Goal: Information Seeking & Learning: Learn about a topic

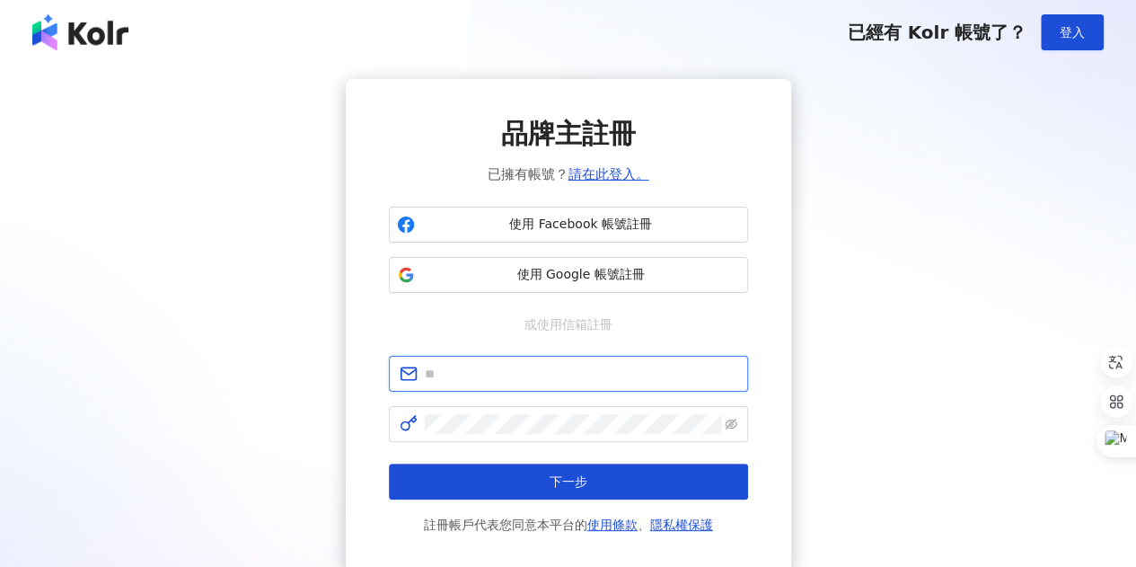
type input "**********"
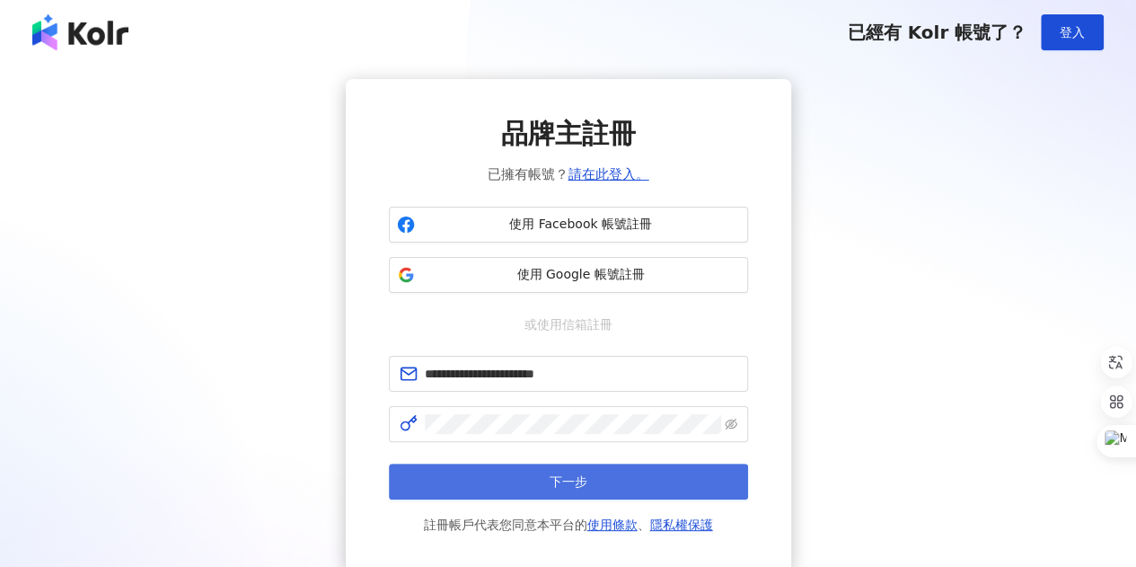
click at [622, 483] on button "下一步" at bounding box center [568, 481] width 359 height 36
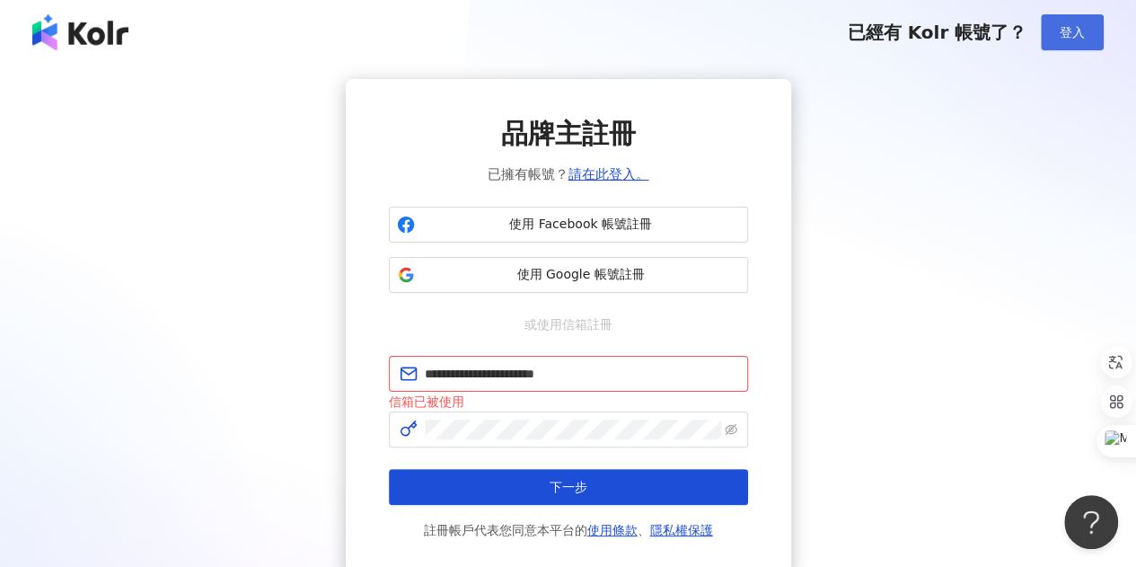
click at [1065, 40] on span "登入" at bounding box center [1072, 32] width 25 height 14
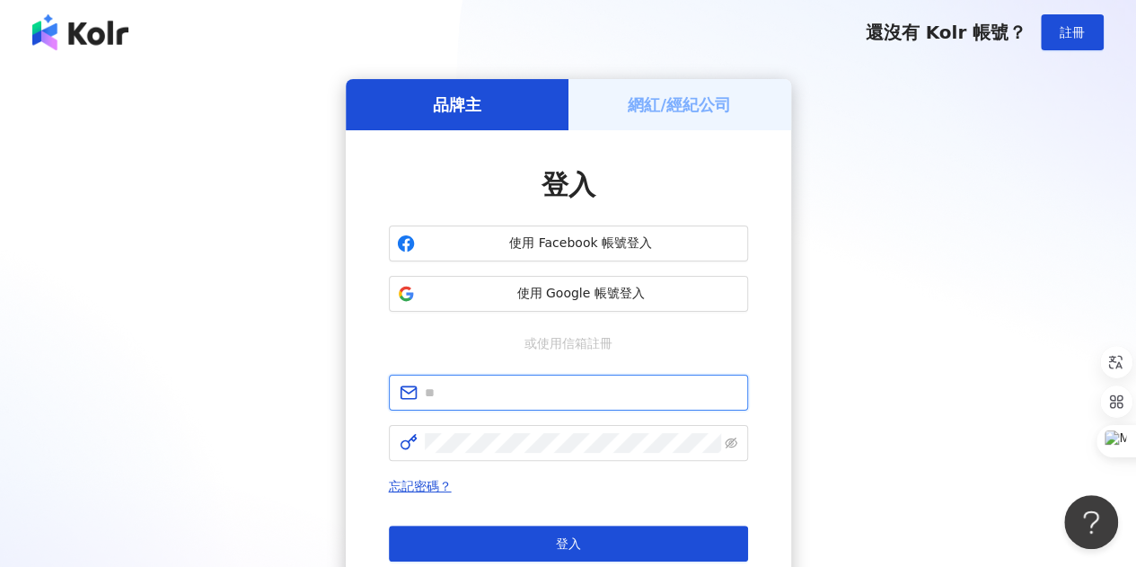
type input "**********"
click at [469, 386] on input "**********" at bounding box center [581, 393] width 313 height 20
click at [945, 309] on div "**********" at bounding box center [568, 356] width 1093 height 554
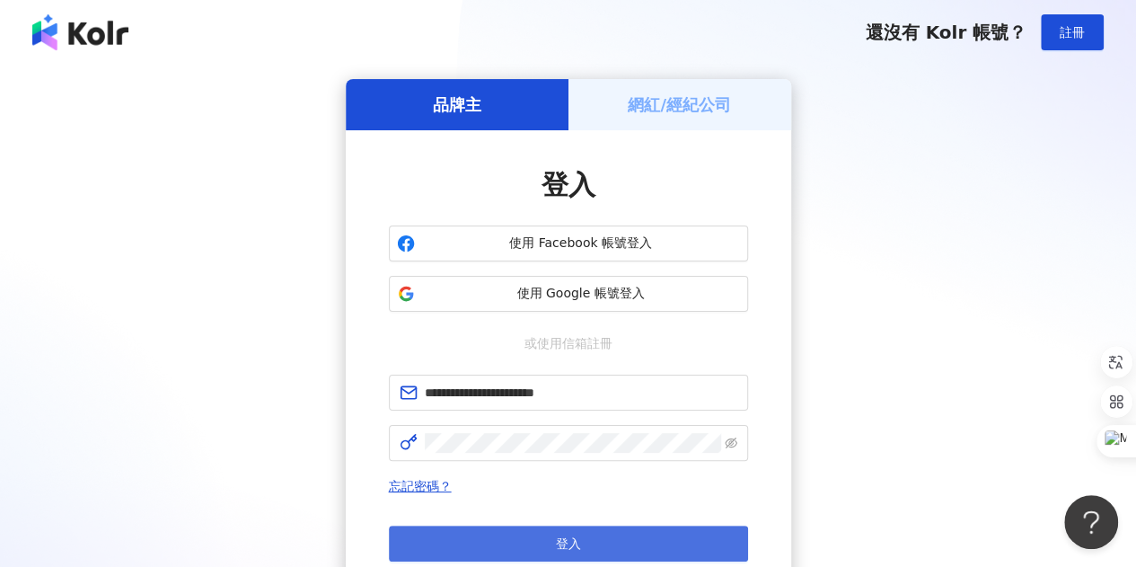
click at [591, 541] on button "登入" at bounding box center [568, 543] width 359 height 36
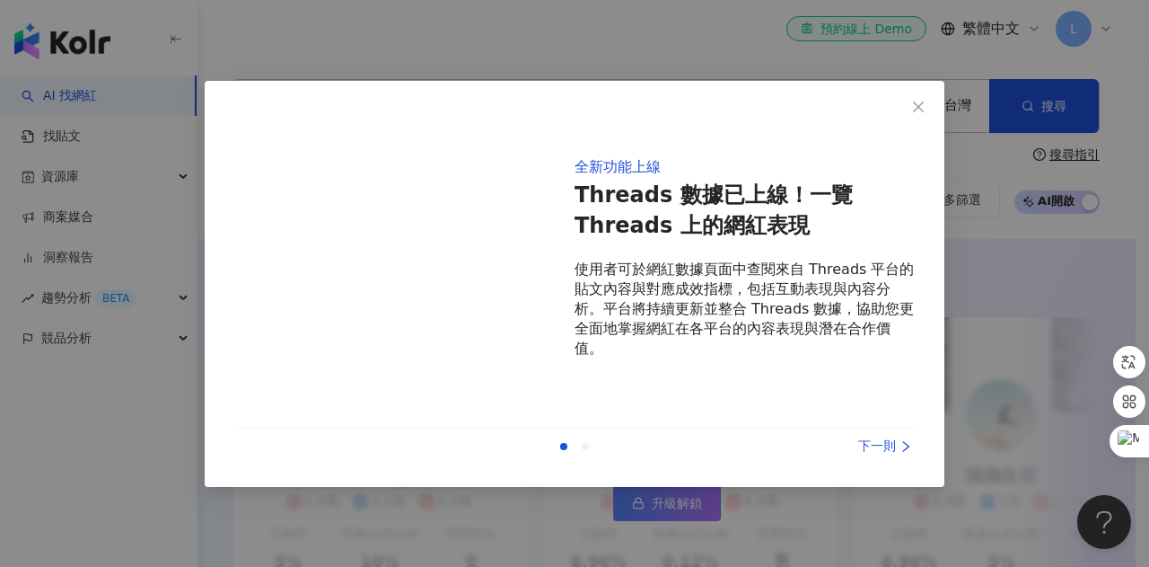
type input "**"
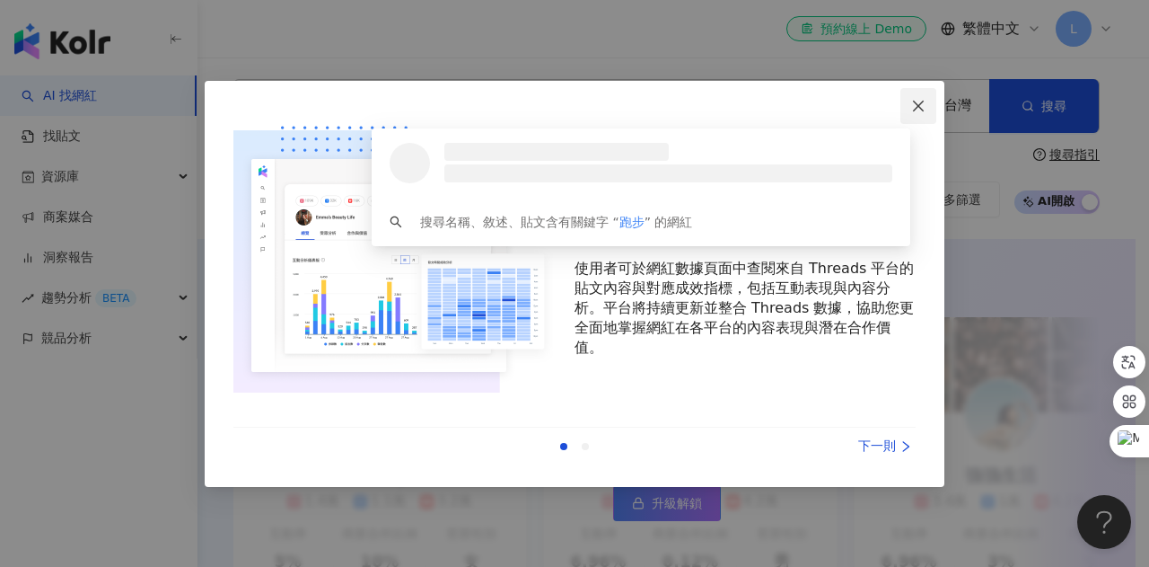
click at [920, 109] on icon "close" at bounding box center [918, 106] width 14 height 14
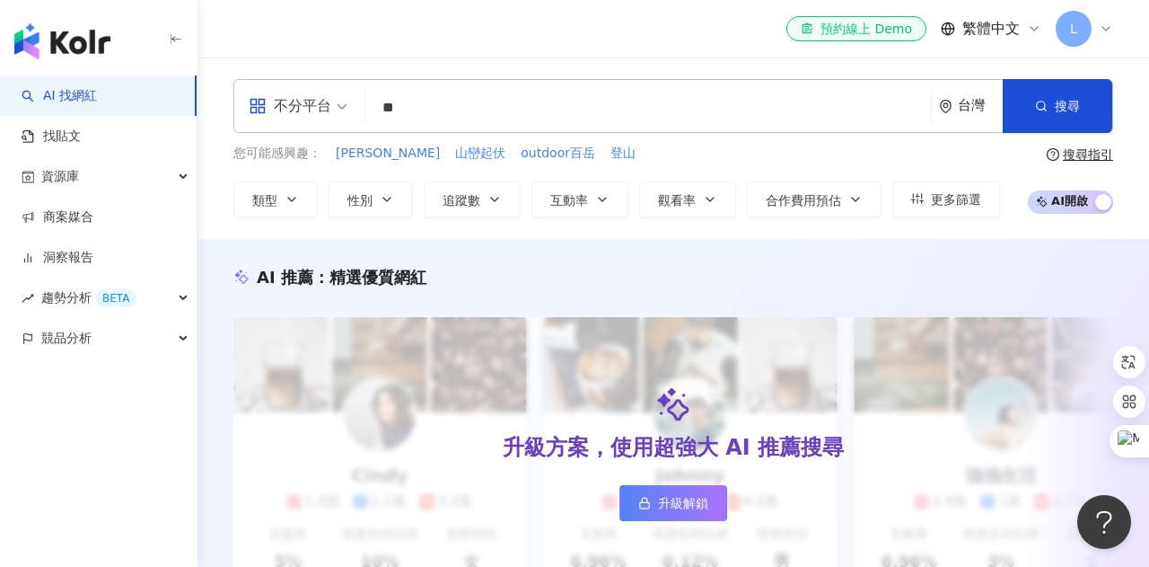
click at [939, 101] on icon "environment" at bounding box center [945, 106] width 13 height 13
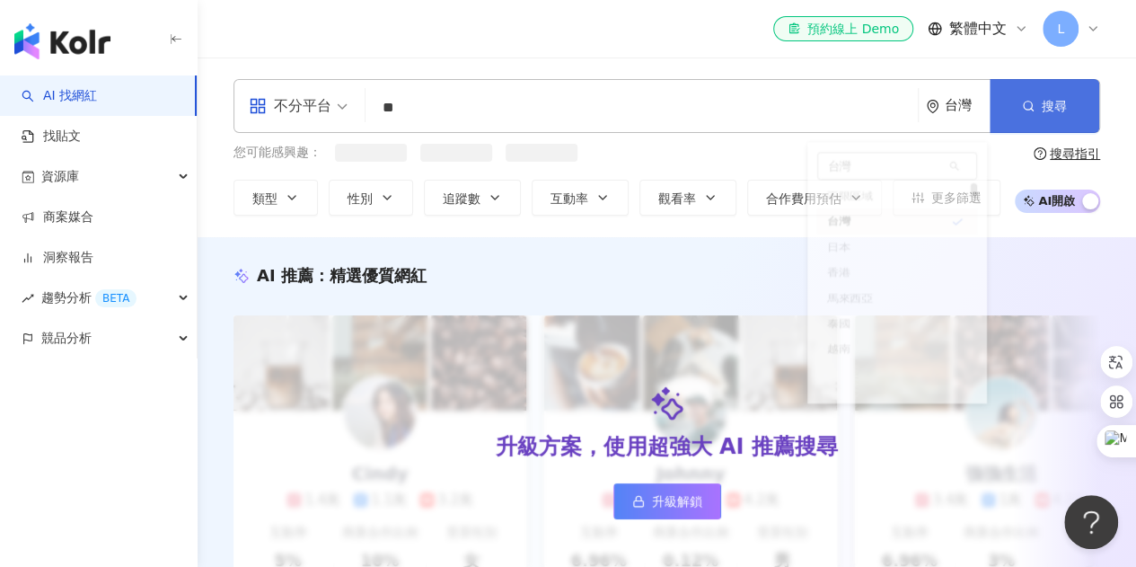
click at [1061, 102] on span "搜尋" at bounding box center [1054, 106] width 25 height 14
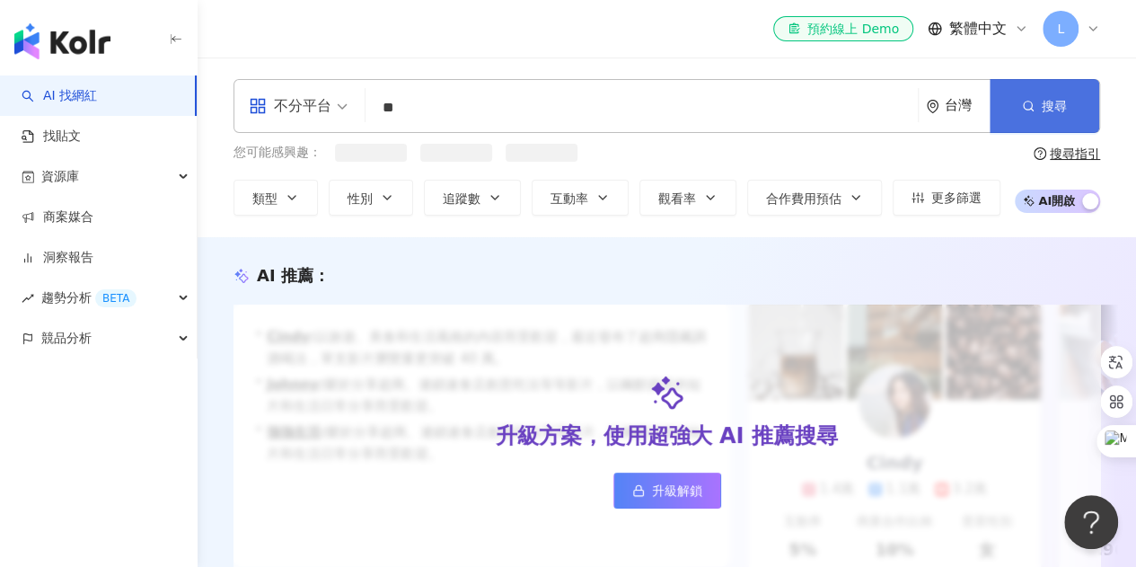
click at [1060, 103] on span "搜尋" at bounding box center [1054, 106] width 25 height 14
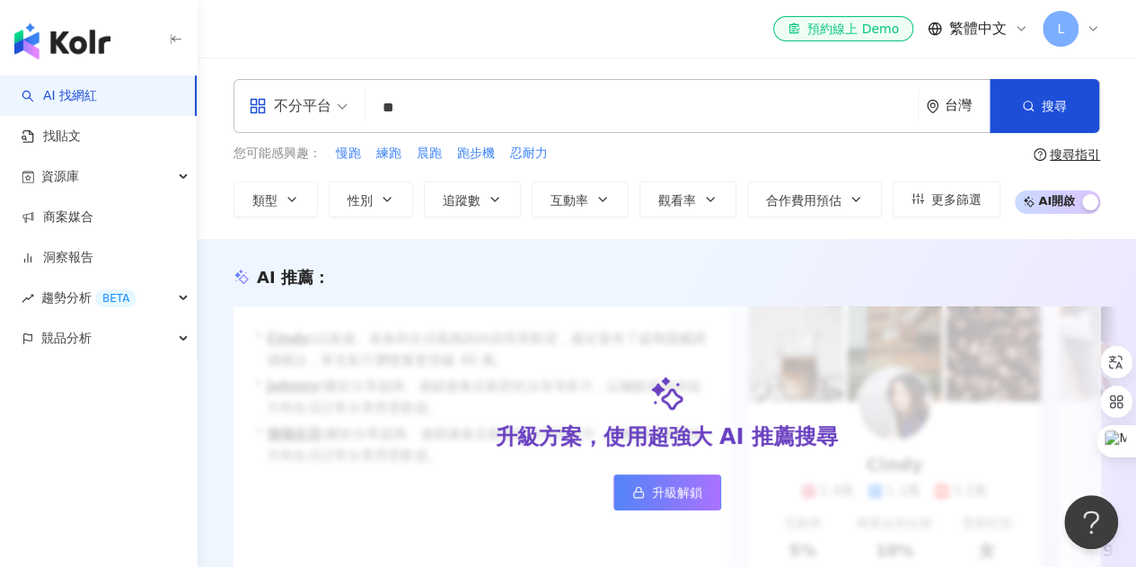
click at [598, 107] on input "**" at bounding box center [642, 108] width 538 height 34
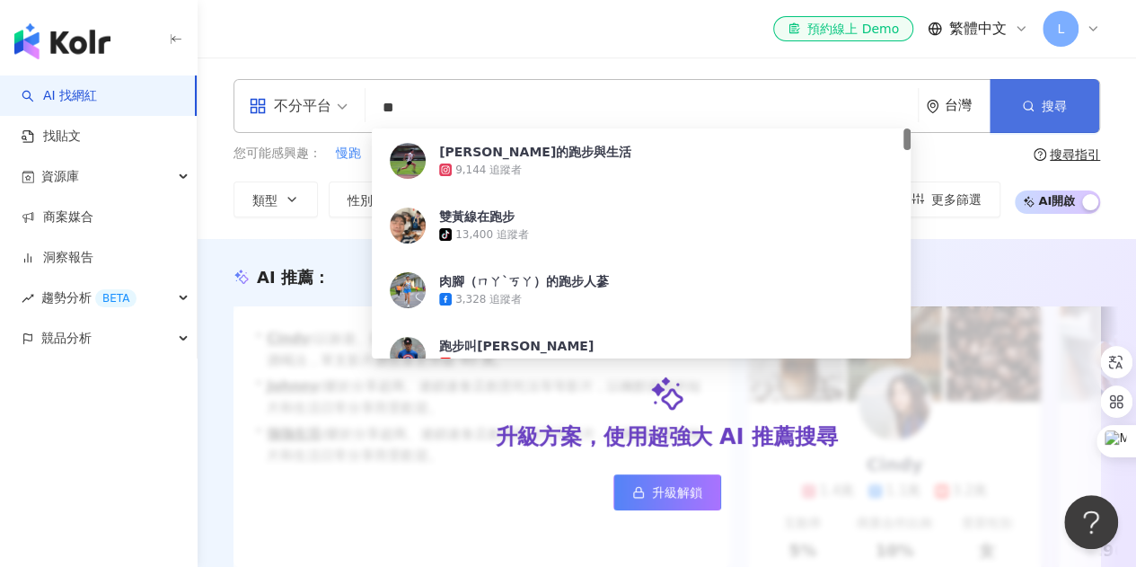
click at [1013, 101] on button "搜尋" at bounding box center [1045, 106] width 110 height 54
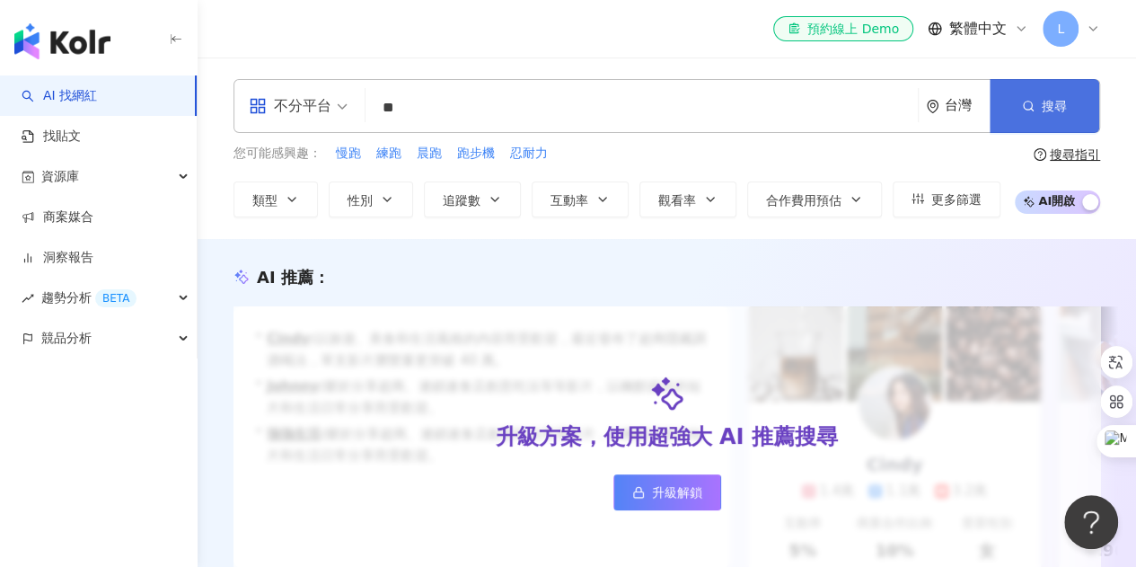
click at [1029, 100] on icon "button" at bounding box center [1028, 106] width 13 height 13
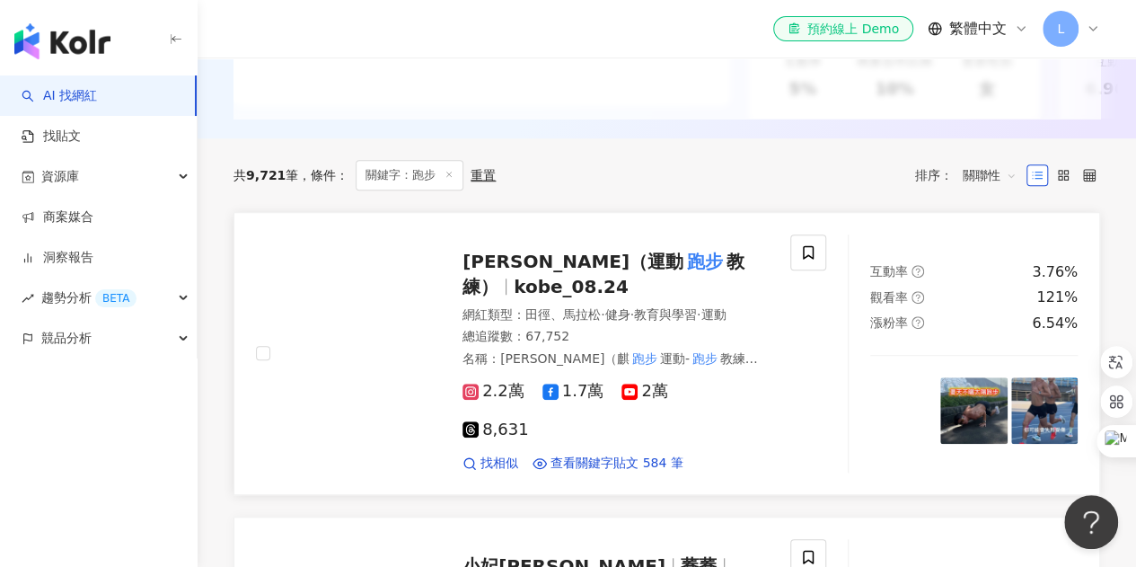
scroll to position [406, 0]
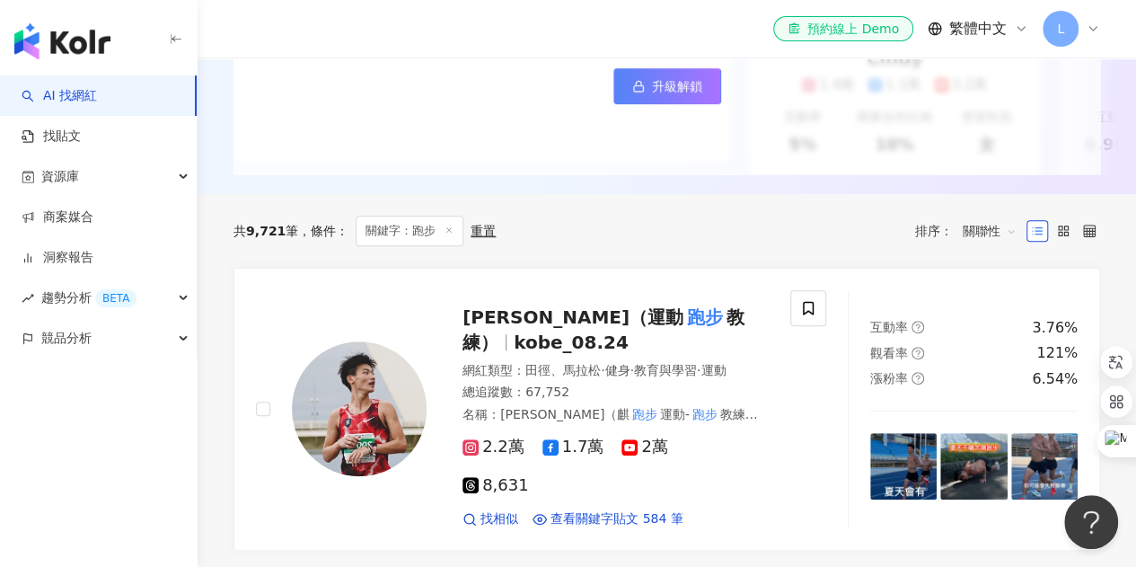
click at [967, 241] on span "關聯性" at bounding box center [990, 230] width 54 height 29
click at [991, 374] on div "互動率" at bounding box center [989, 372] width 45 height 20
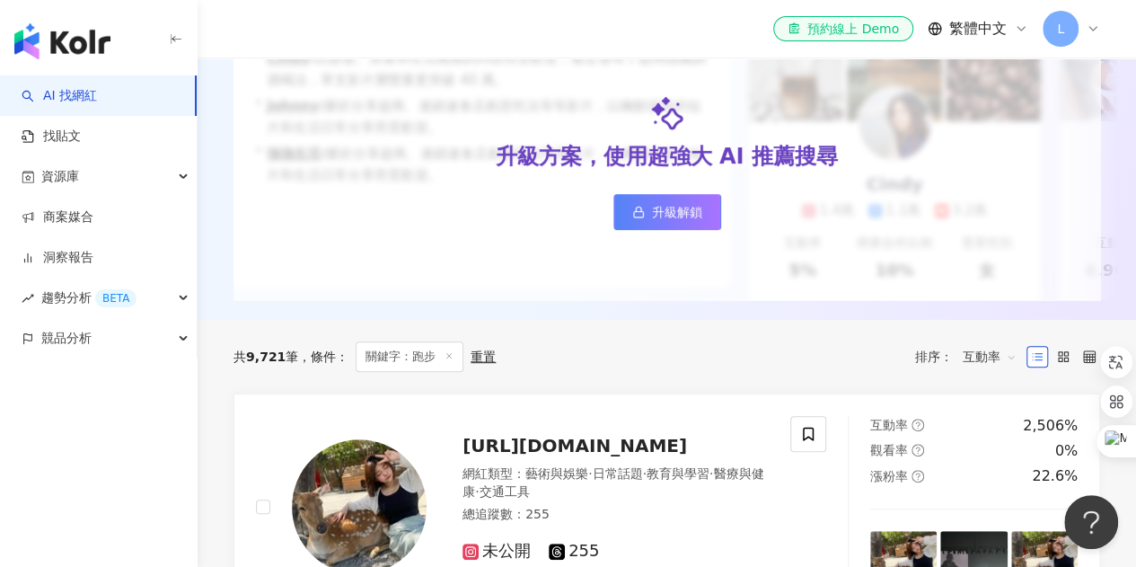
scroll to position [359, 0]
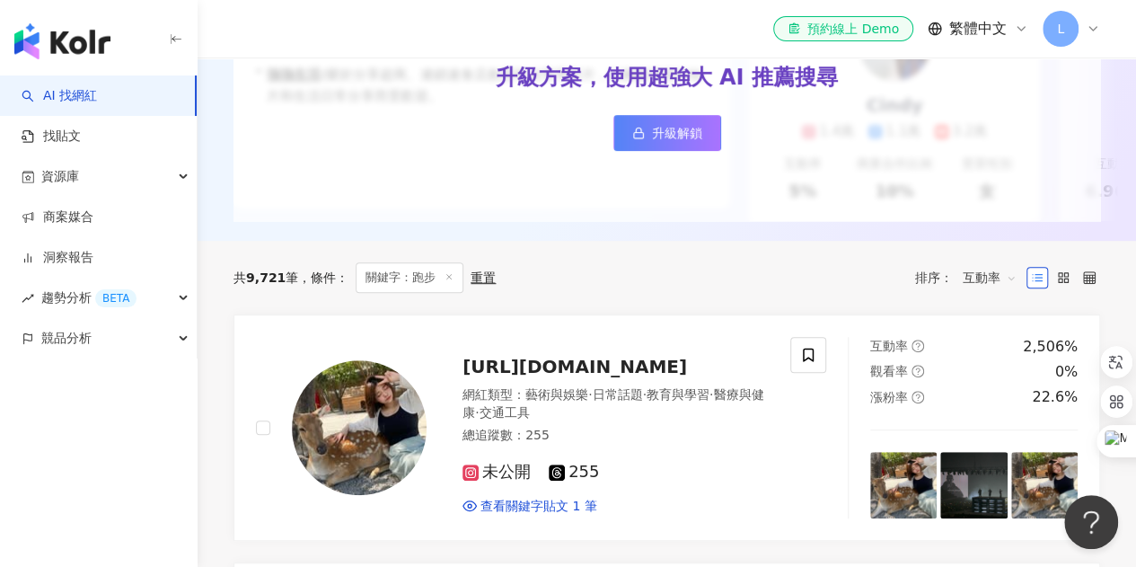
click at [984, 292] on span "互動率" at bounding box center [990, 277] width 54 height 29
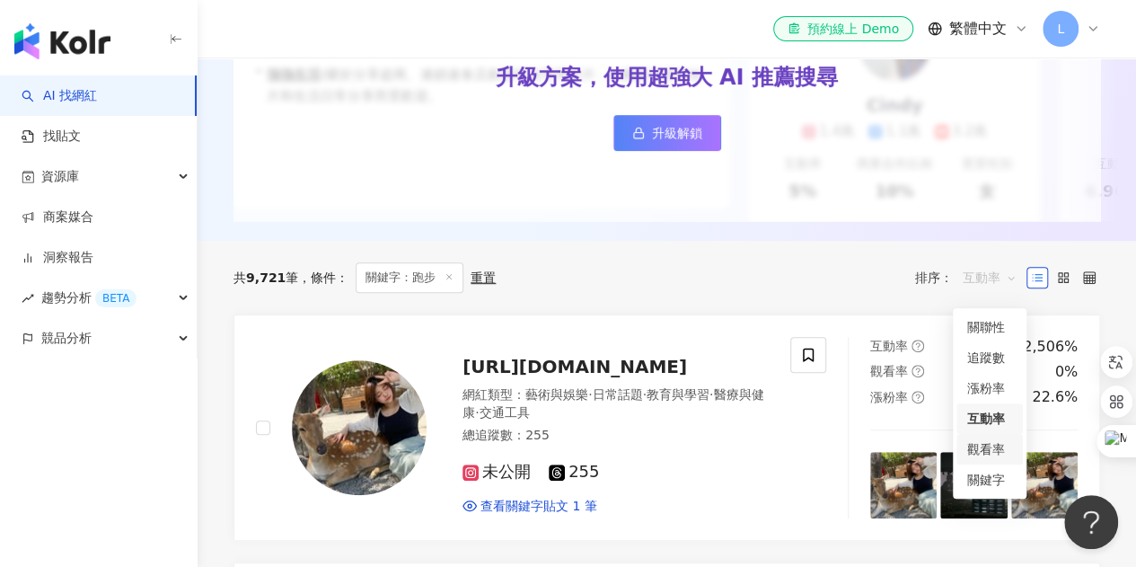
click at [987, 448] on div "觀看率" at bounding box center [989, 449] width 45 height 20
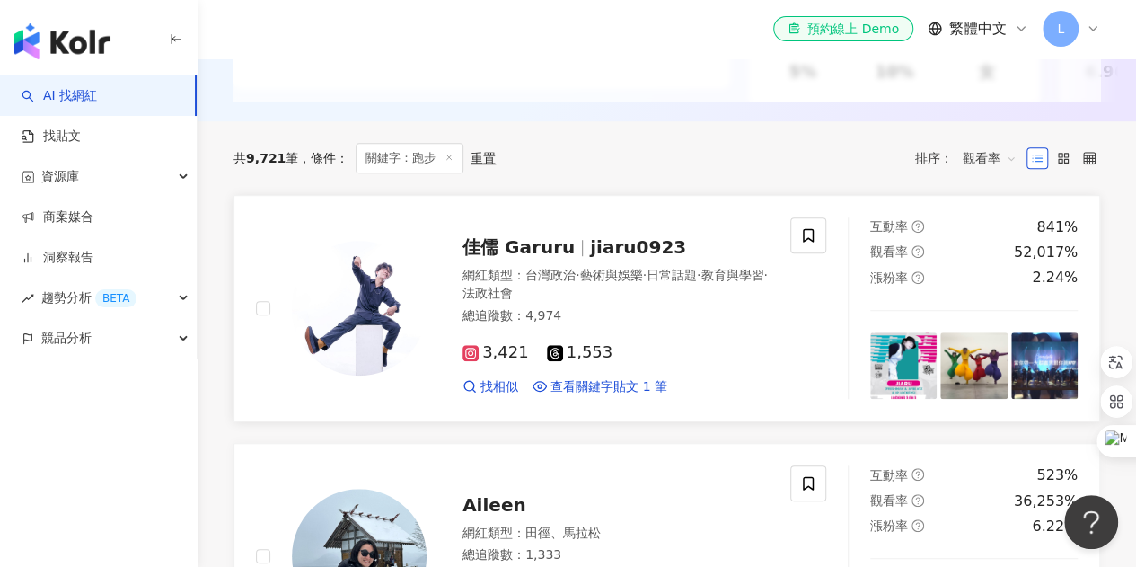
scroll to position [359, 0]
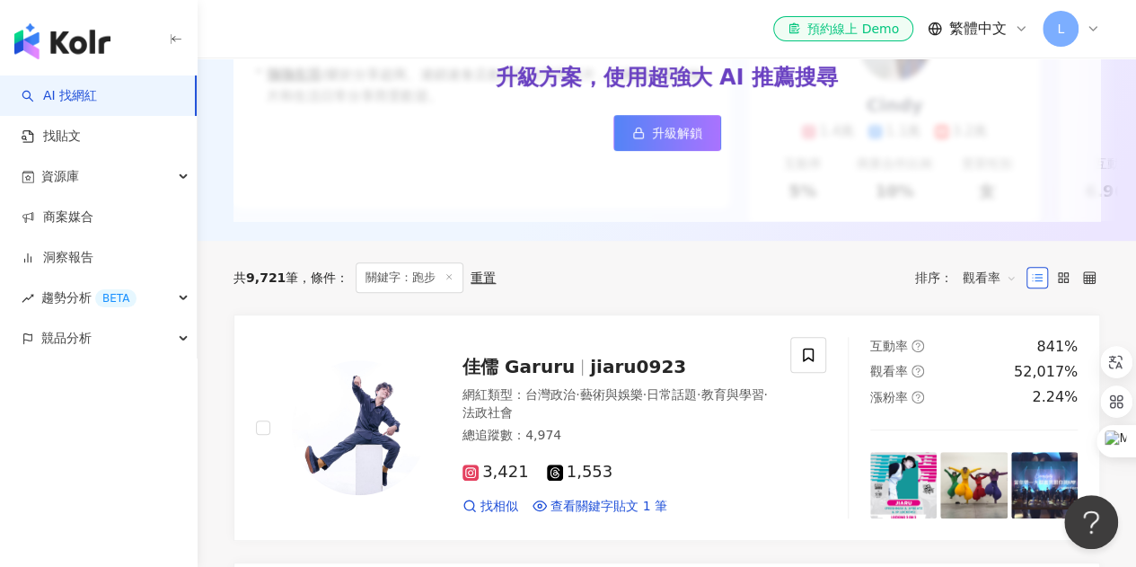
click at [993, 292] on span "觀看率" at bounding box center [990, 277] width 54 height 29
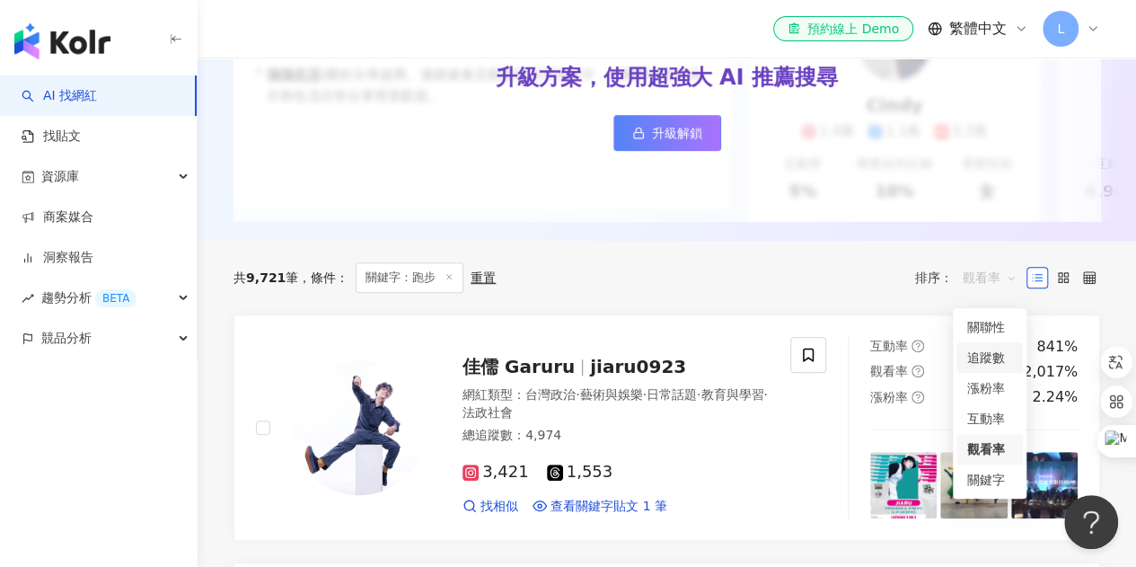
click at [990, 355] on div "追蹤數" at bounding box center [989, 358] width 45 height 20
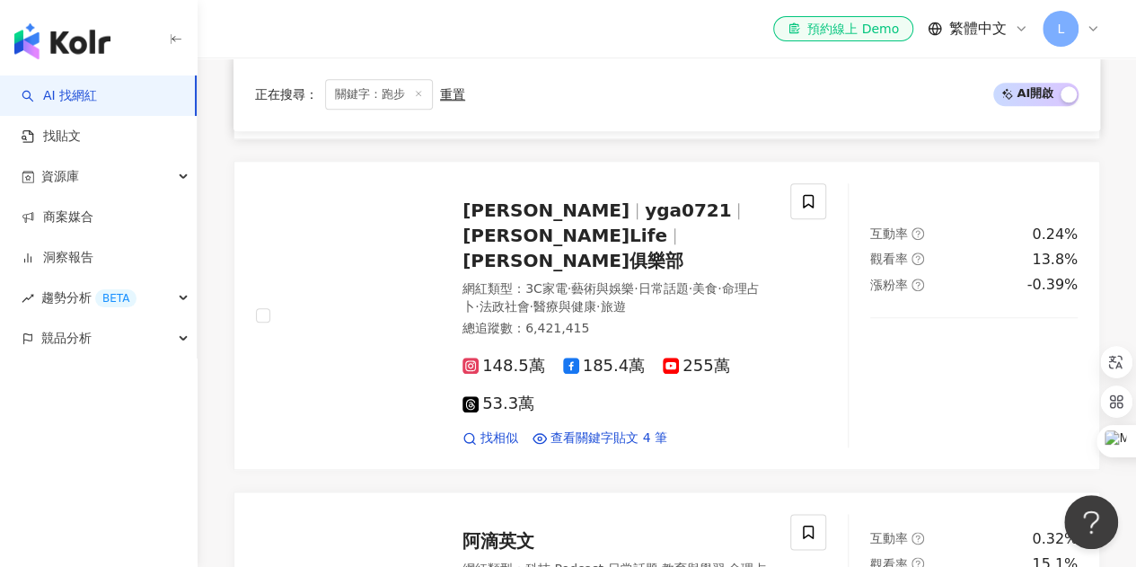
scroll to position [539, 0]
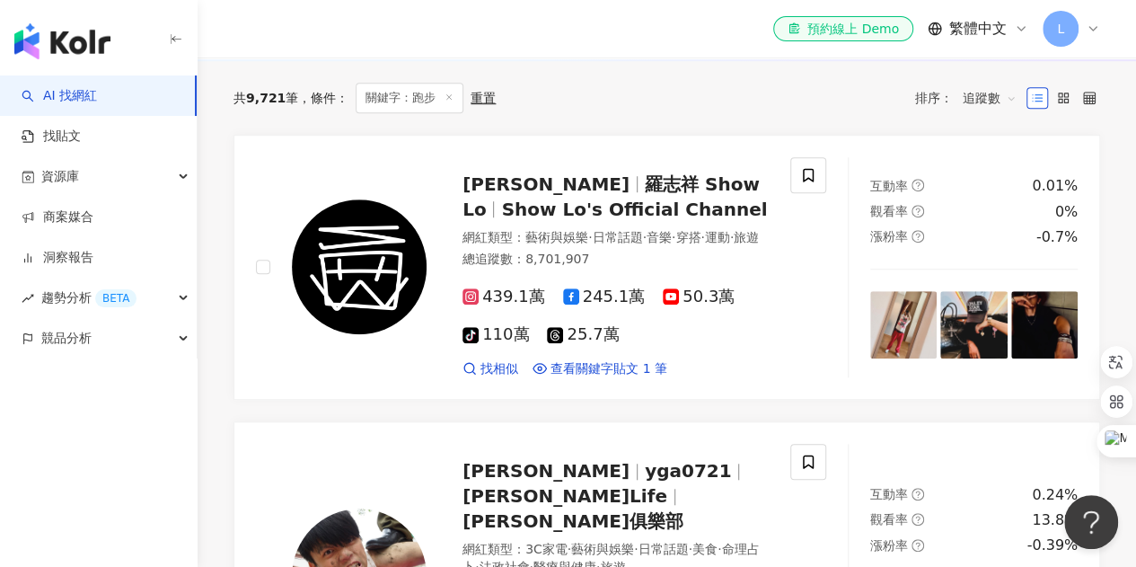
click at [968, 112] on span "追蹤數" at bounding box center [990, 98] width 54 height 29
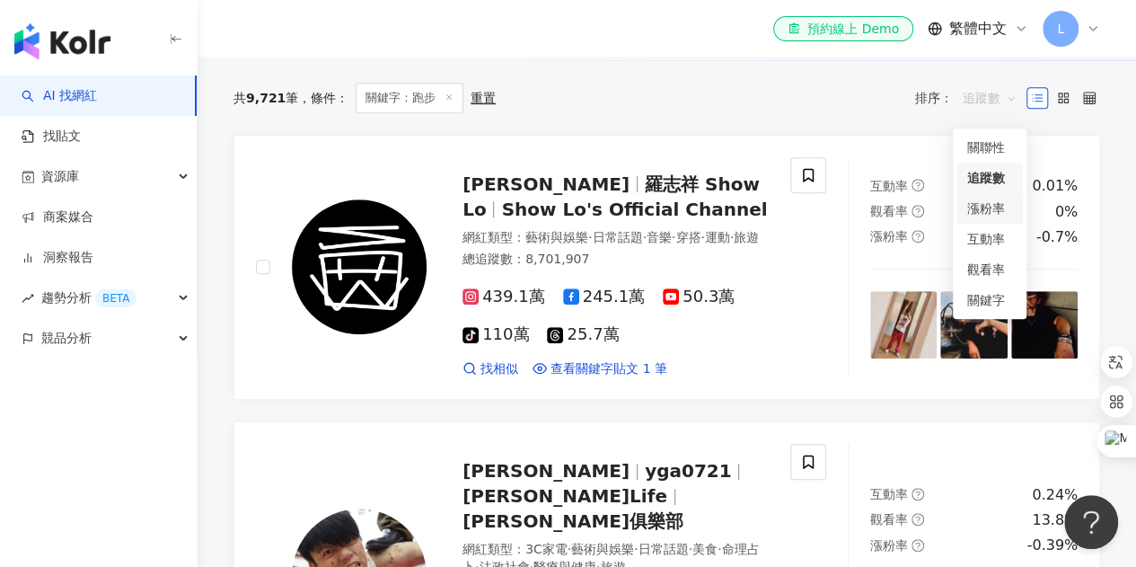
click at [990, 206] on div "漲粉率" at bounding box center [989, 208] width 45 height 20
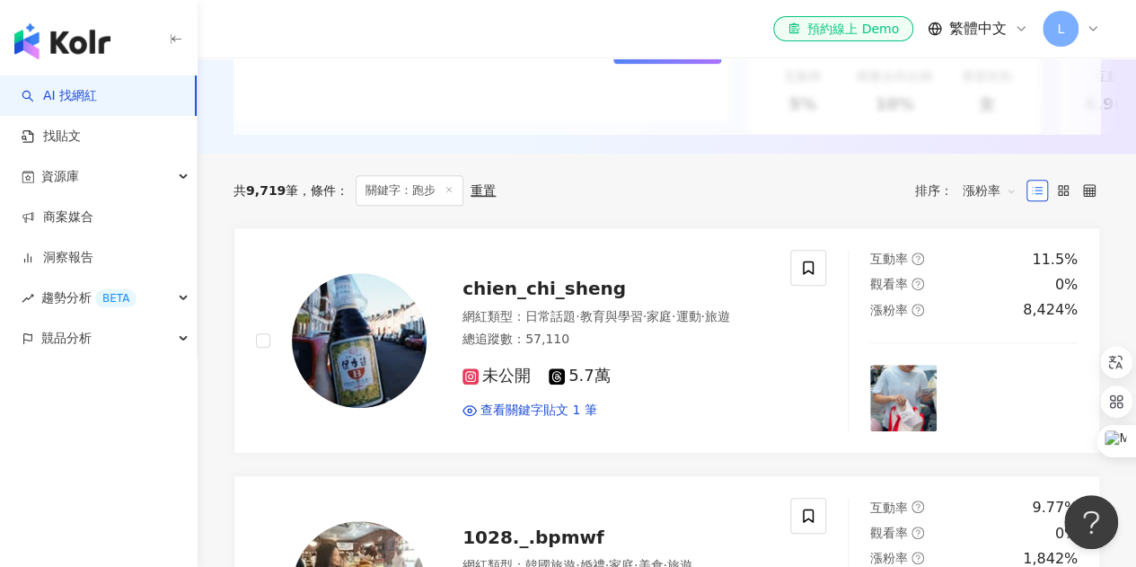
scroll to position [359, 0]
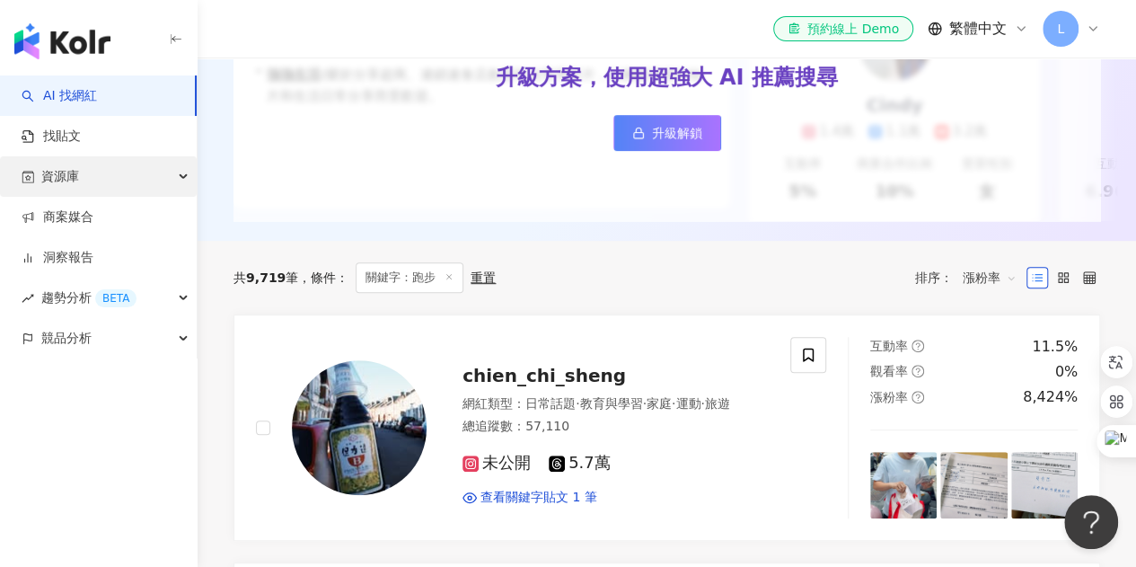
click at [182, 177] on icon "button" at bounding box center [185, 177] width 9 height 0
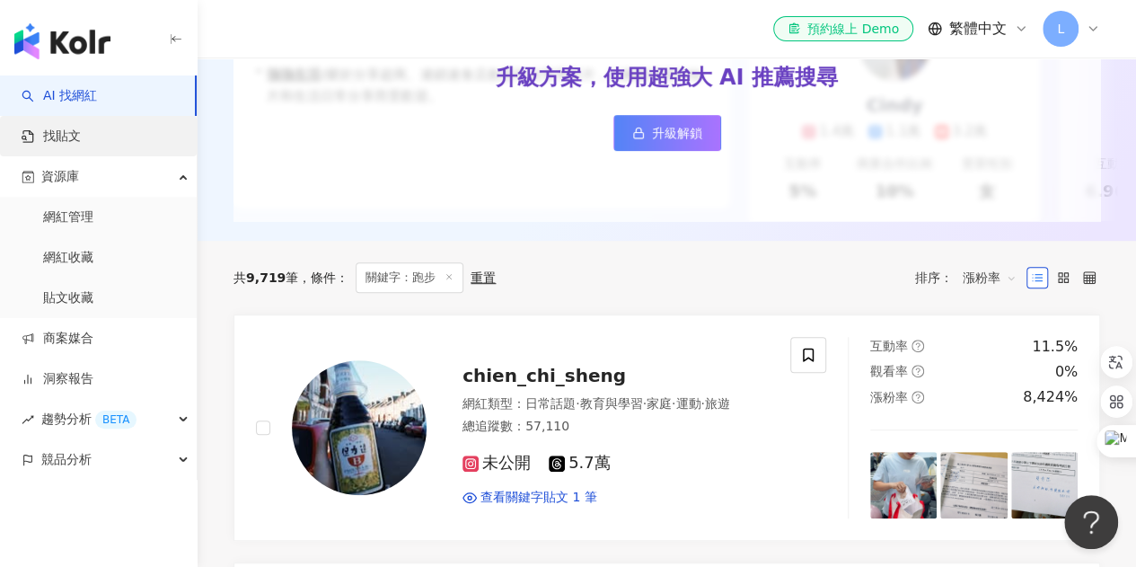
click at [78, 138] on link "找貼文" at bounding box center [51, 137] width 59 height 18
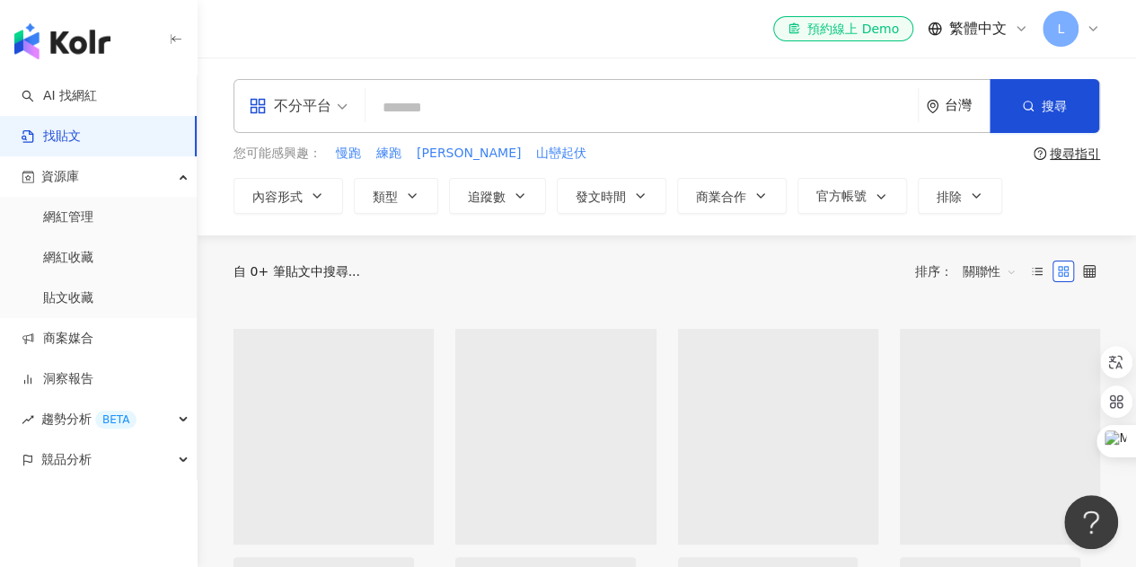
click at [472, 116] on input "search" at bounding box center [642, 107] width 538 height 39
click at [348, 152] on span "慢跑" at bounding box center [348, 154] width 25 height 18
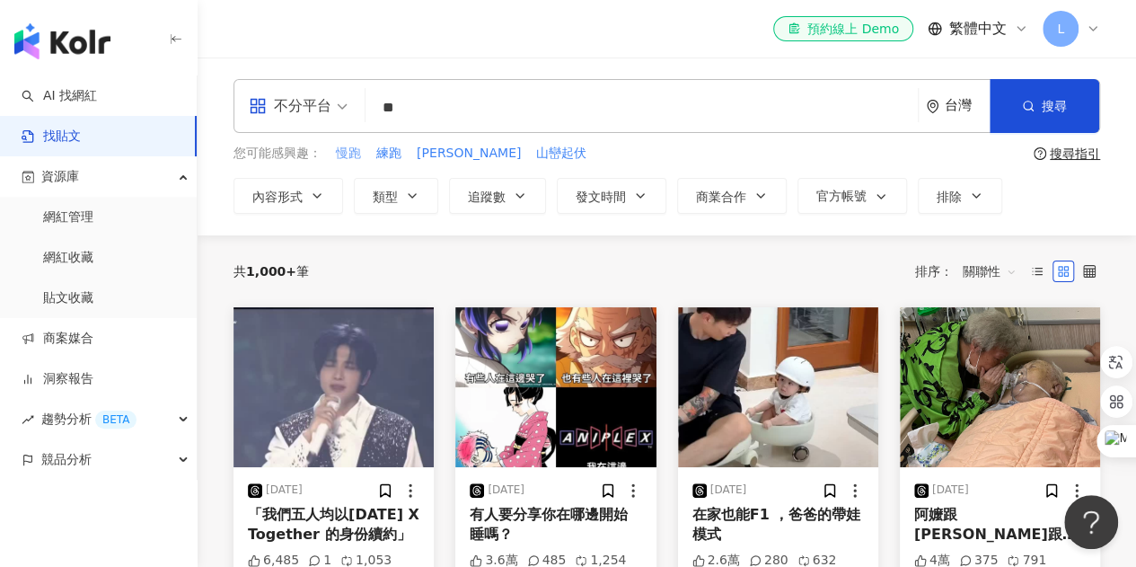
type input "**"
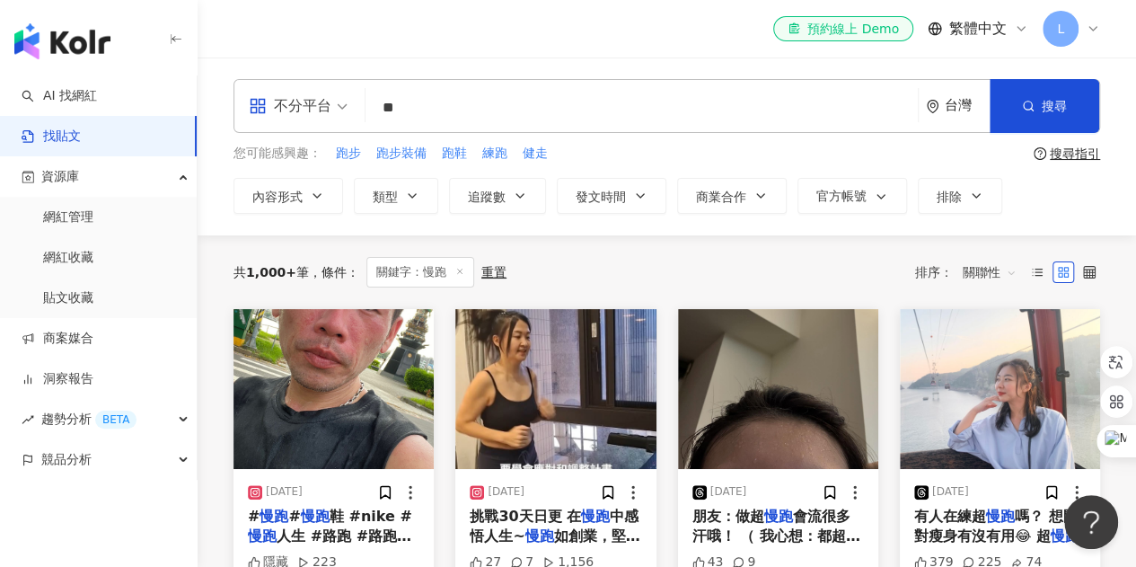
click at [987, 269] on span "關聯性" at bounding box center [990, 272] width 54 height 29
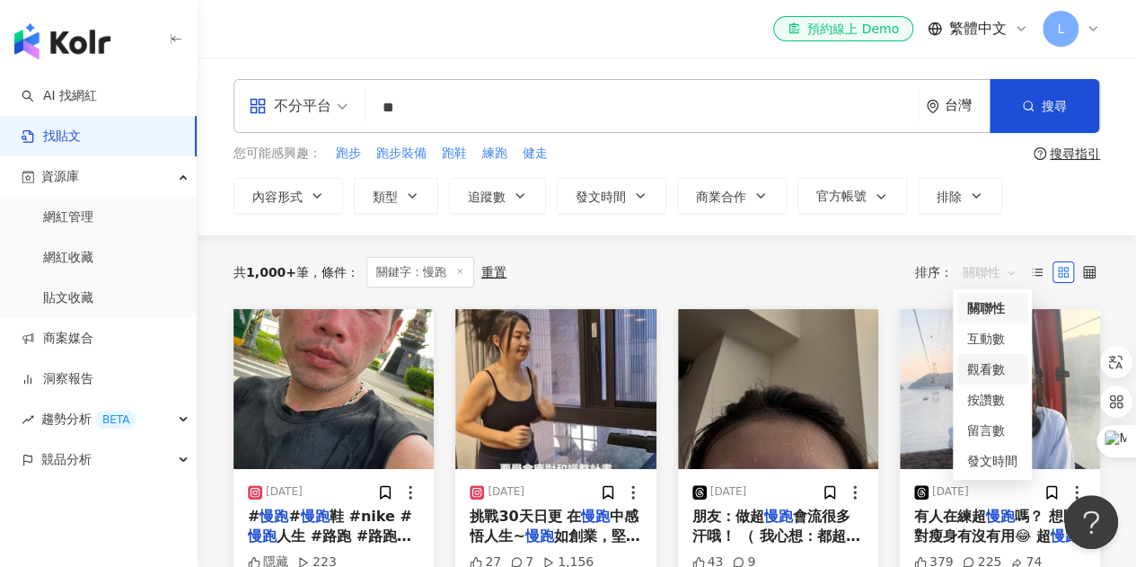
click at [998, 371] on div "觀看數" at bounding box center [992, 369] width 50 height 20
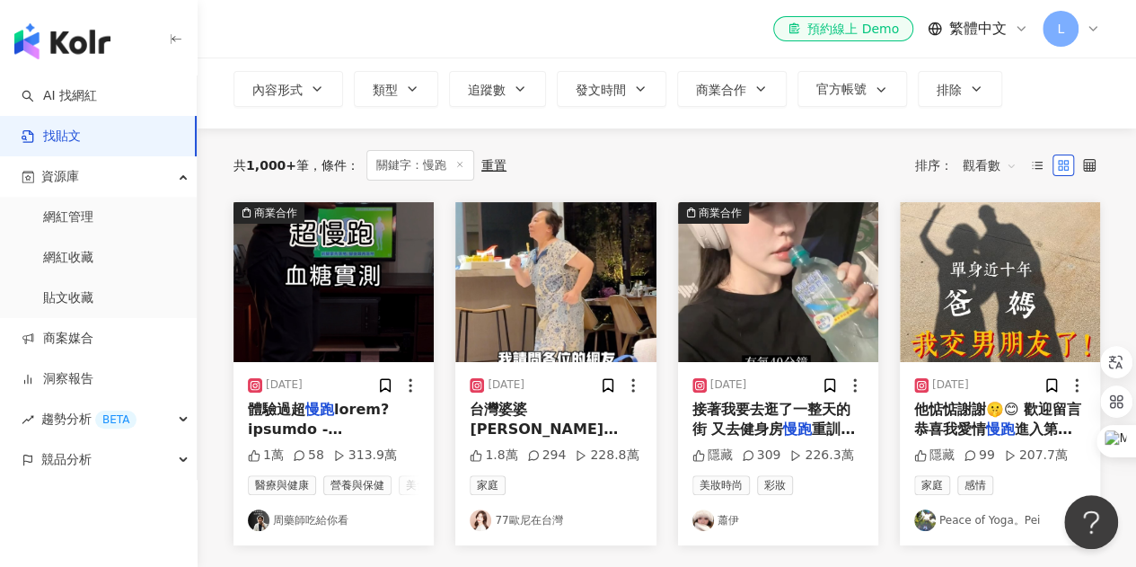
scroll to position [104, 0]
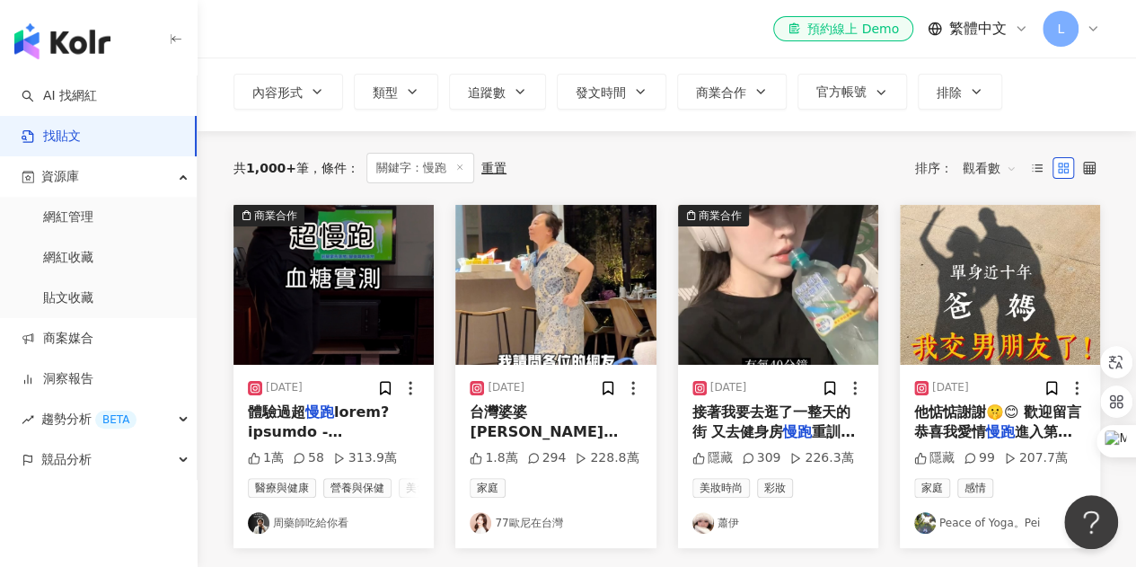
click at [1008, 164] on span "觀看數" at bounding box center [990, 168] width 54 height 29
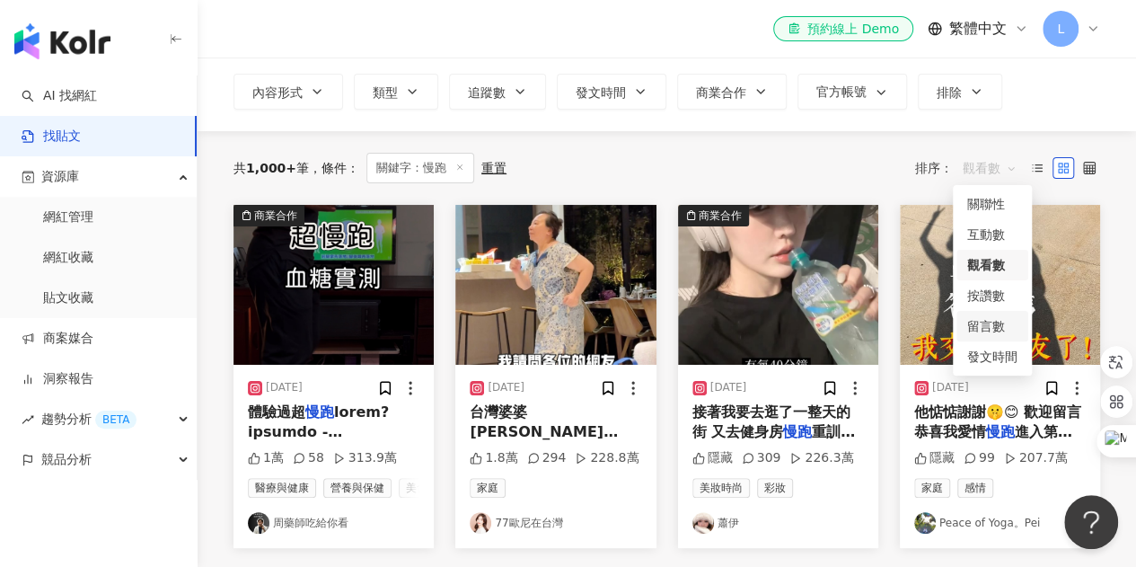
click at [993, 328] on div "留言數" at bounding box center [992, 326] width 50 height 20
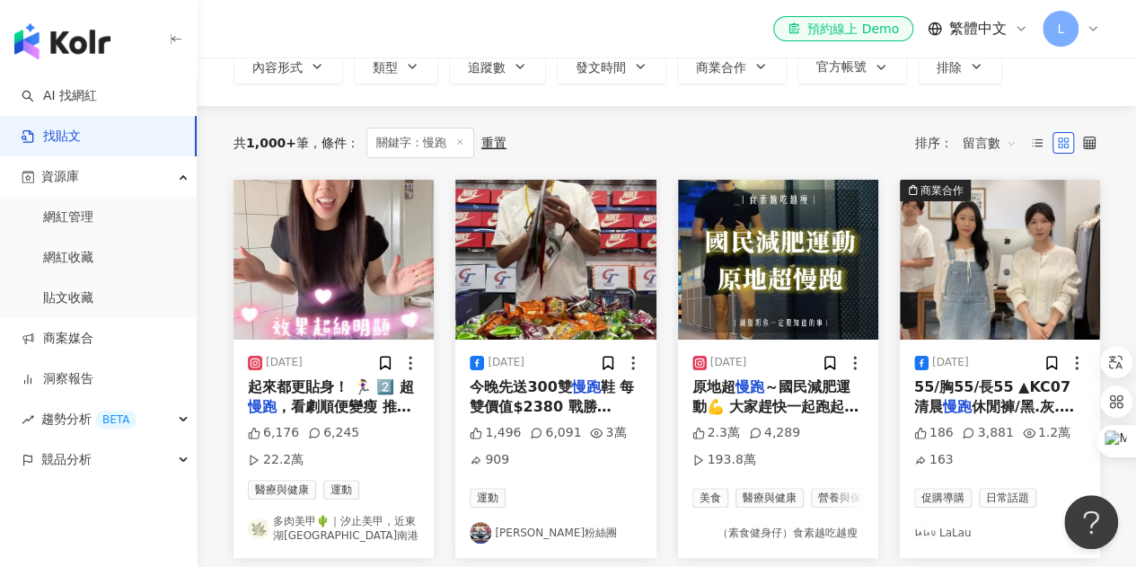
scroll to position [90, 0]
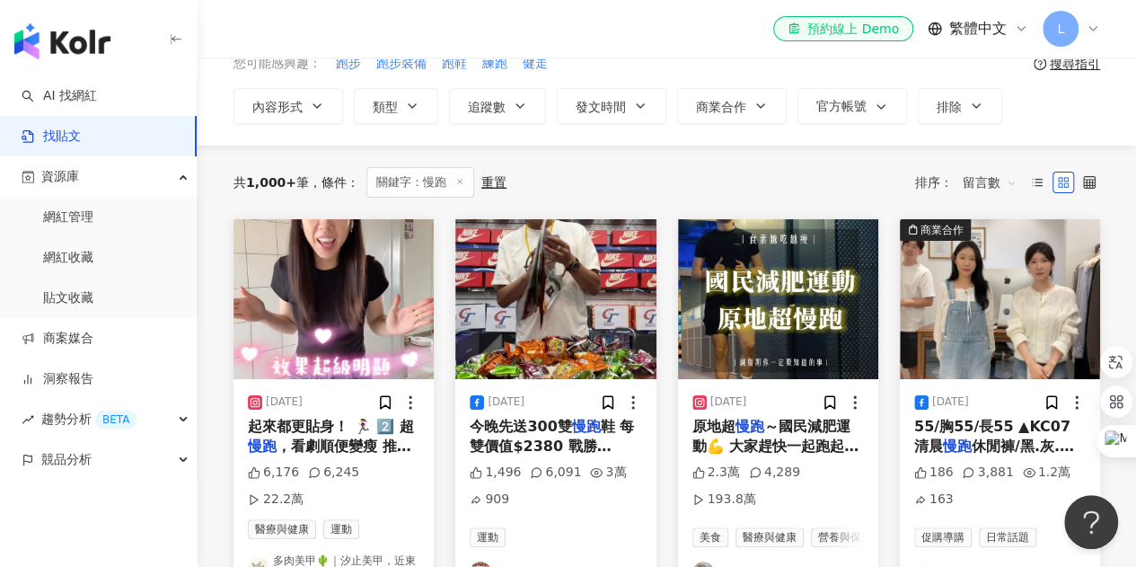
click at [984, 176] on span "留言數" at bounding box center [990, 182] width 54 height 29
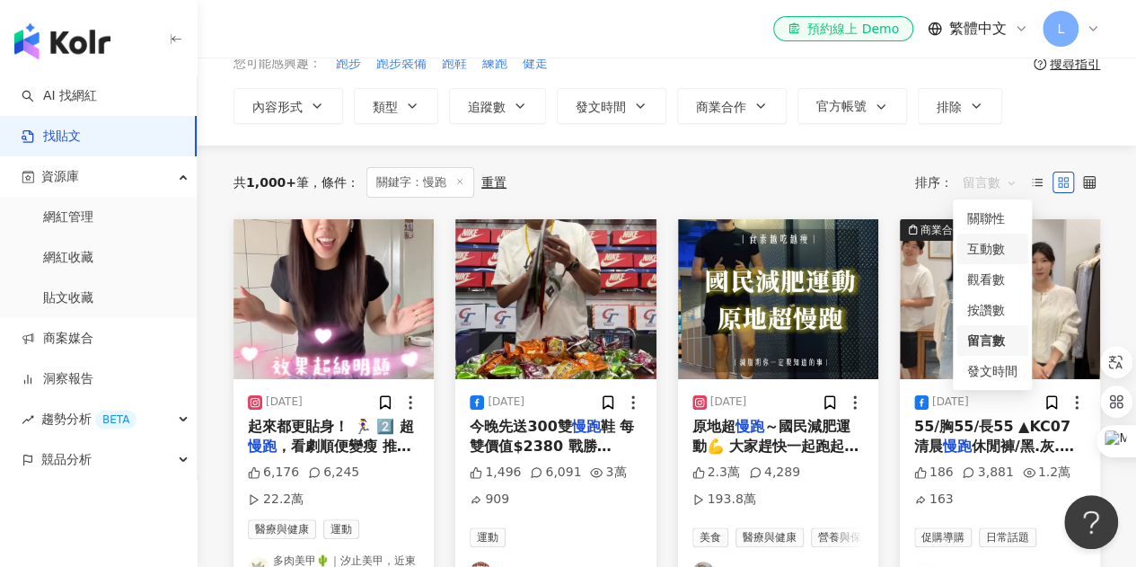
click at [993, 249] on div "互動數" at bounding box center [992, 249] width 50 height 20
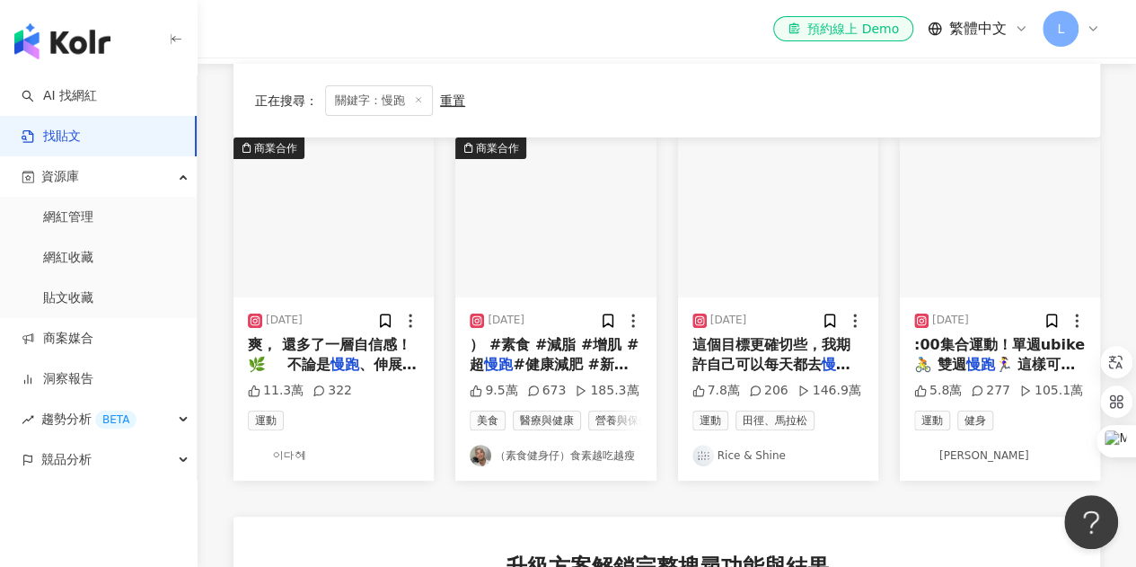
scroll to position [180, 0]
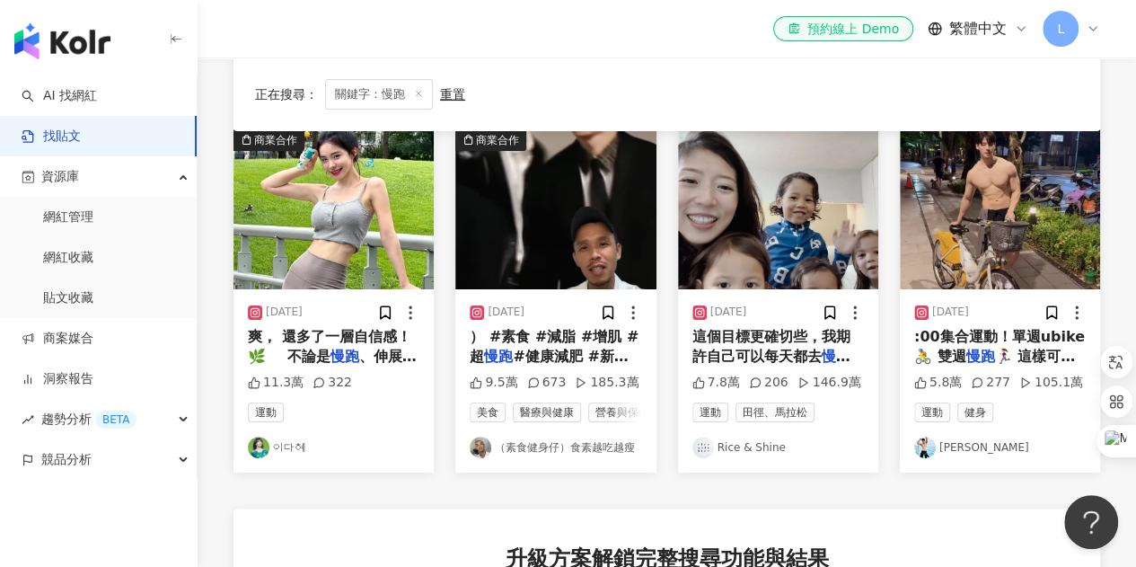
drag, startPoint x: 352, startPoint y: 346, endPoint x: 293, endPoint y: 321, distance: 64.4
drag, startPoint x: 293, startPoint y: 321, endPoint x: 651, endPoint y: 64, distance: 440.9
click at [651, 64] on div "正在搜尋 ： 關鍵字：慢跑 重置 排序： 互動數" at bounding box center [666, 94] width 867 height 74
drag, startPoint x: 347, startPoint y: 324, endPoint x: 336, endPoint y: 345, distance: 23.3
drag, startPoint x: 336, startPoint y: 345, endPoint x: 235, endPoint y: 362, distance: 102.0
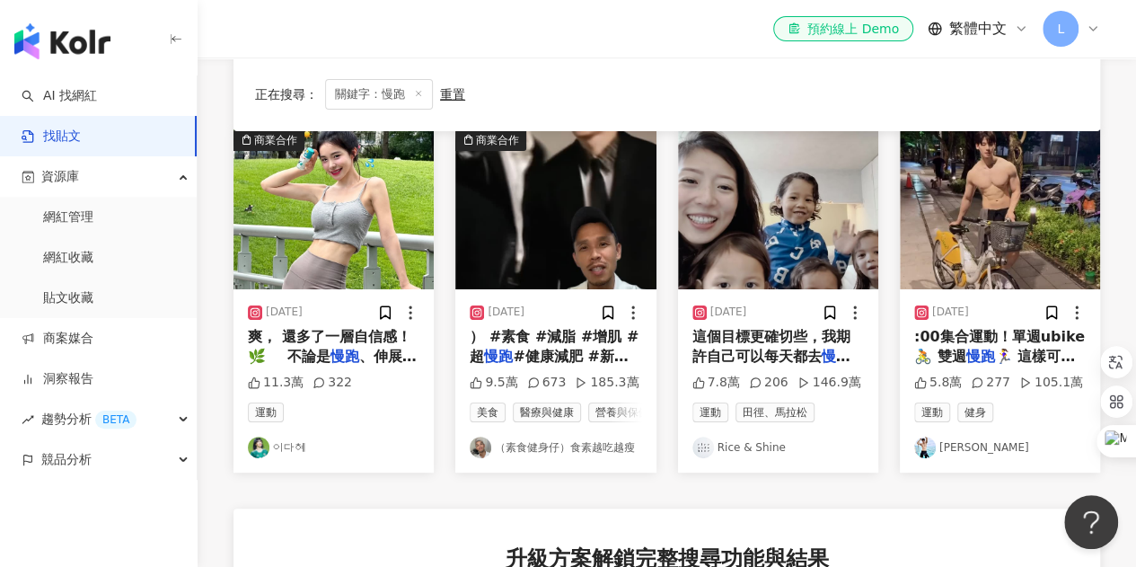
click at [239, 360] on div "2025/5/13 爽， 還多了一層自信感！🌿 ⠀ 不論是 慢跑 、伸展還是日常鍛鍊， 運動流汗💦再 11.3萬 322 運動 이다혜" at bounding box center [333, 380] width 200 height 183
click at [384, 339] on span "爽， 還多了一層自信感！🌿 ⠀ 不論是" at bounding box center [329, 346] width 163 height 37
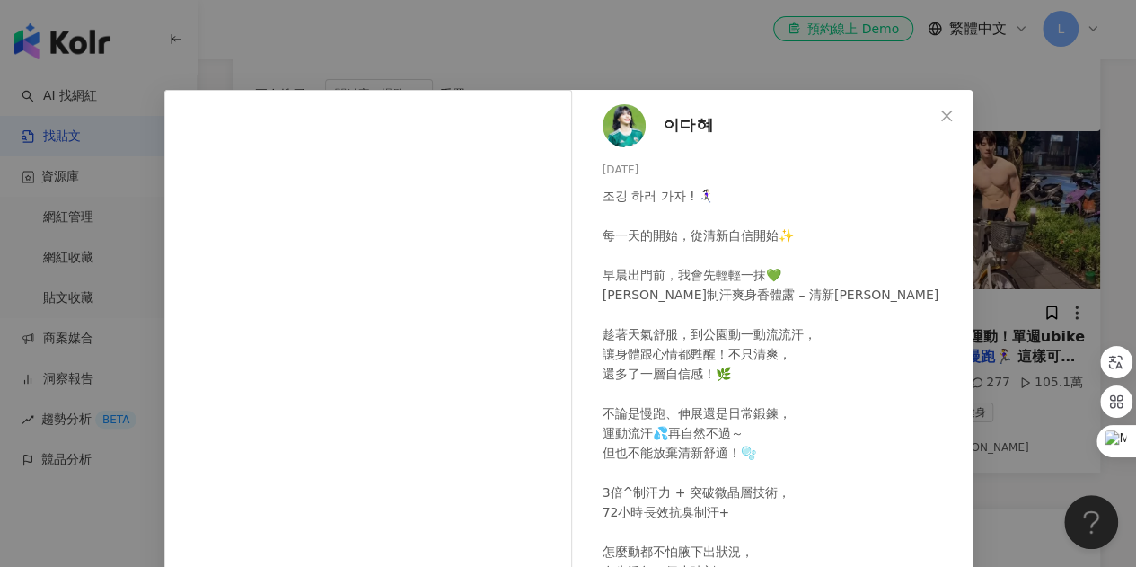
click at [683, 121] on span "이다혜" at bounding box center [688, 125] width 48 height 25
click at [688, 87] on div "이다혜 2025/5/13 조깅 하러 가자 ! 🏃🏻‍♀️‍➡️ ⠀ 每一天的開始，從清新自信開始✨ ⠀ 早晨出門前，我會先輕輕一抹💚 蕊娜制汗爽身香…" at bounding box center [568, 283] width 1136 height 567
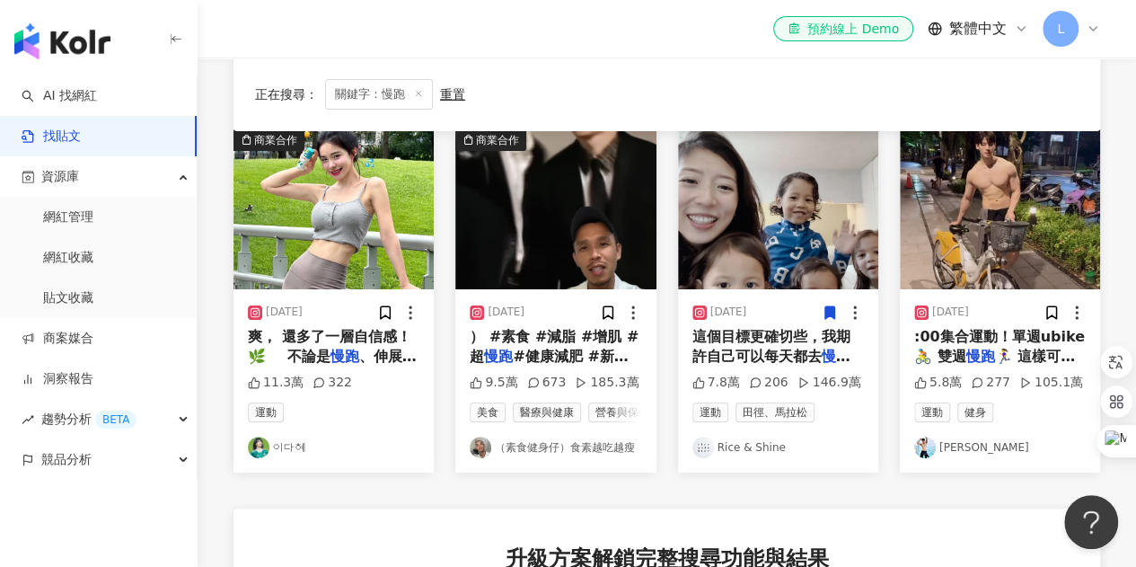
click at [967, 349] on mark "慢跑" at bounding box center [979, 356] width 29 height 17
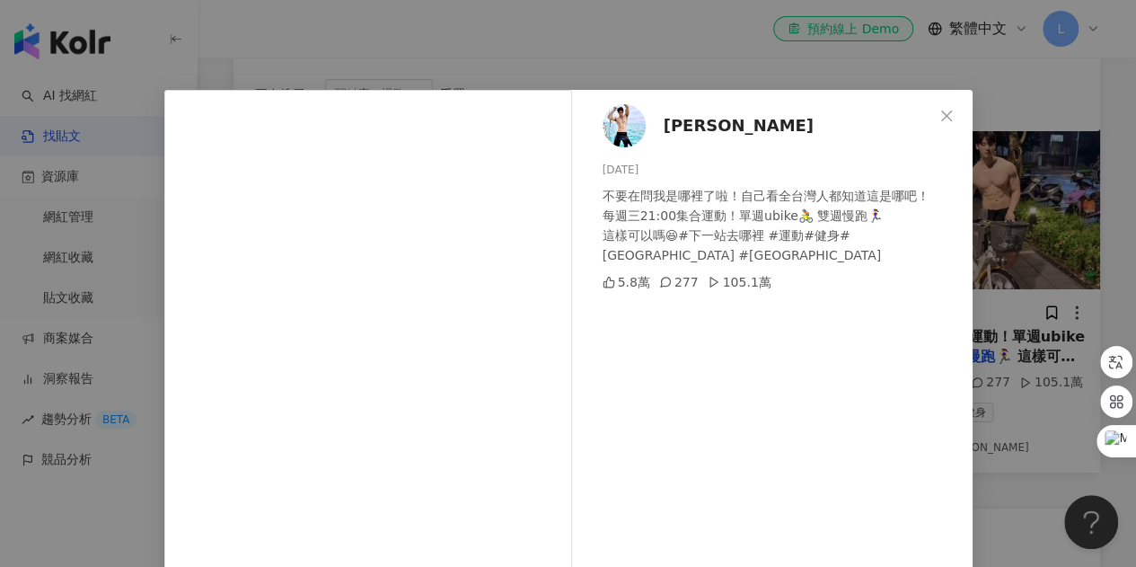
click at [682, 123] on span "[PERSON_NAME]" at bounding box center [739, 125] width 150 height 25
click at [591, 49] on div "Evan 2025/2/25 不要在問我是哪裡了啦！自己看全台灣人都知道這是哪吧！ 每週三21:00集合運動！單週ubike🚴 雙週慢跑🏃‍♀️ 這樣可以嗎😆…" at bounding box center [568, 283] width 1136 height 567
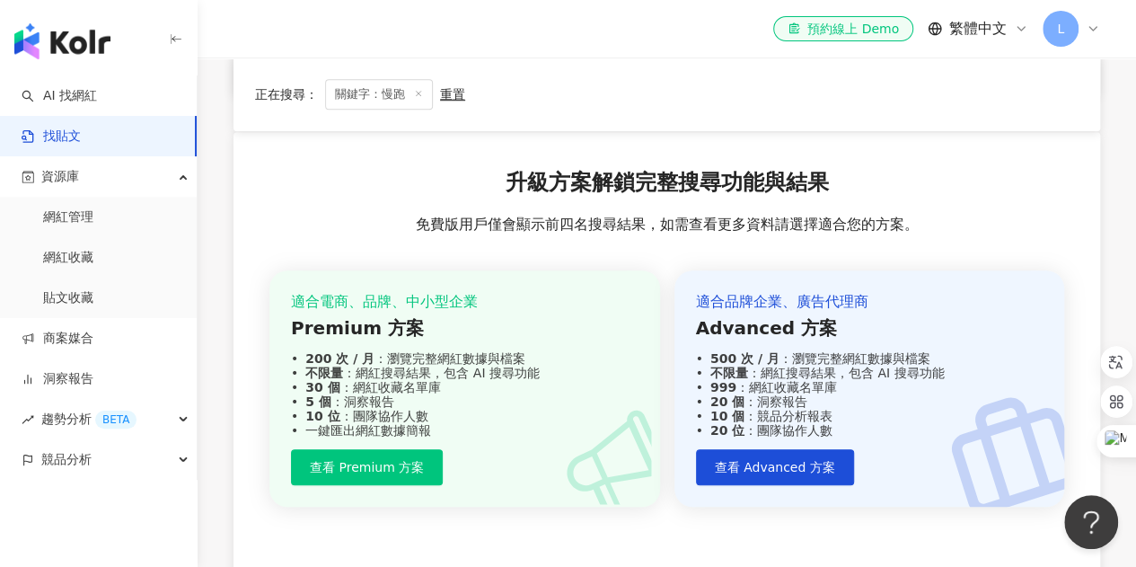
scroll to position [808, 0]
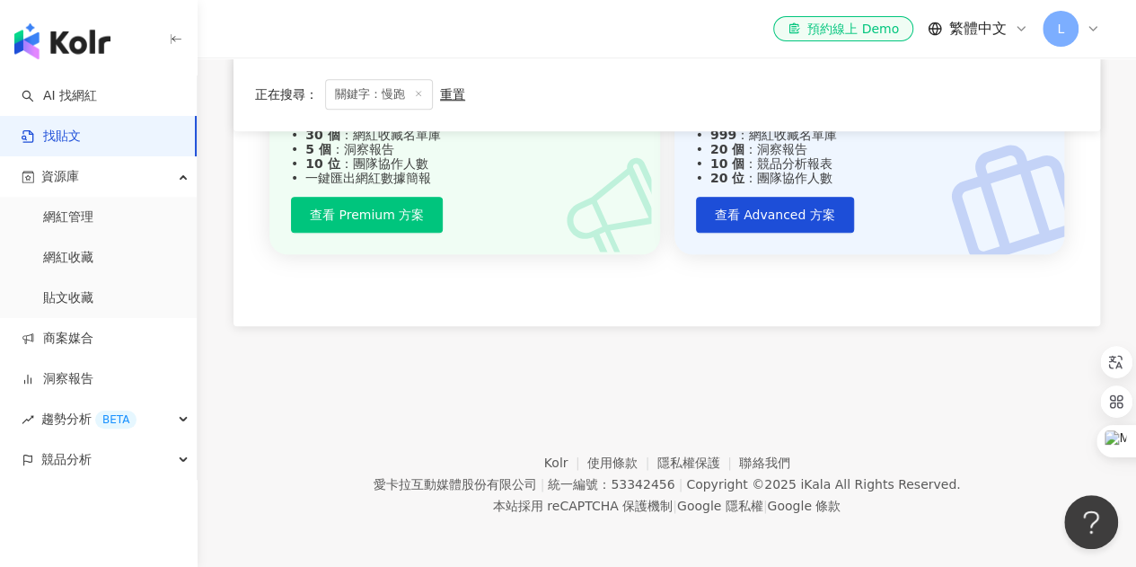
click at [897, 414] on footer "Kolr 使用條款 隱私權保護 聯絡我們 愛卡拉互動媒體股份有限公司 | 統一編號：53342456 | Copyright © 2025 iKala All…" at bounding box center [667, 470] width 938 height 199
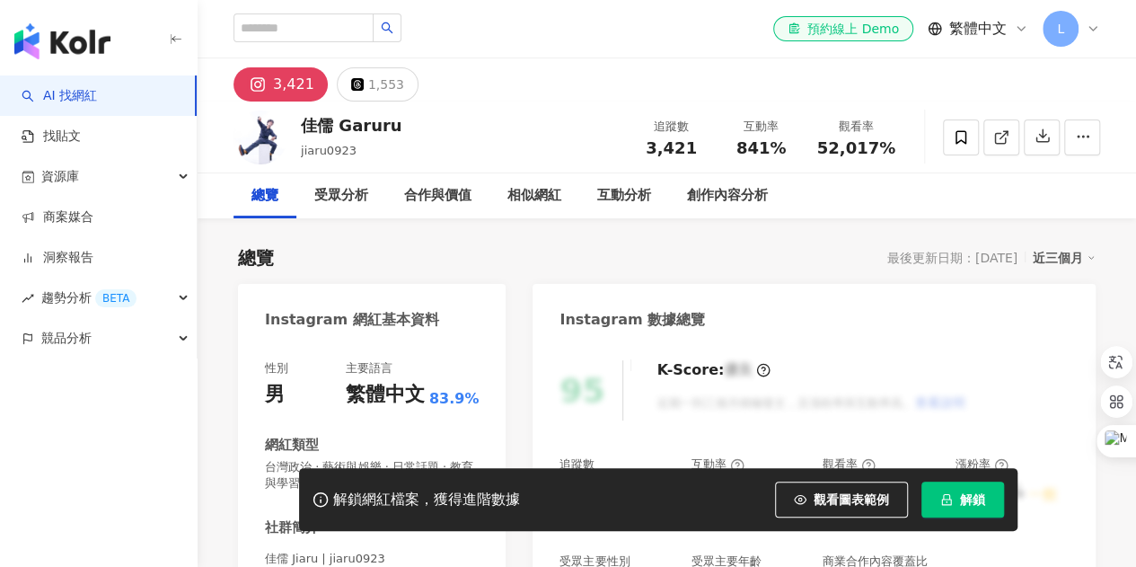
click at [285, 78] on div "3,421" at bounding box center [293, 84] width 41 height 25
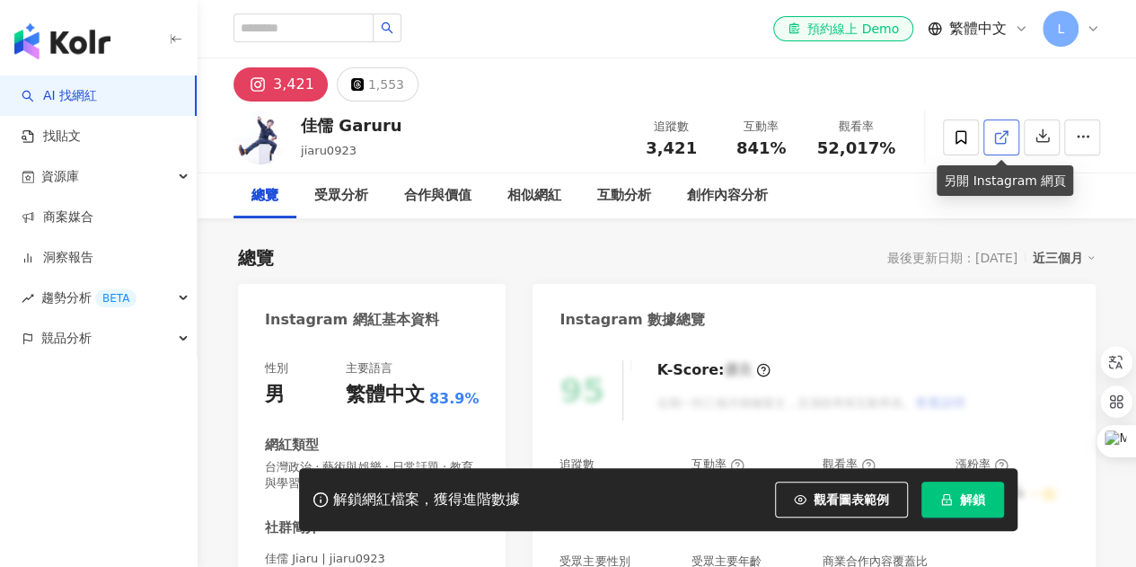
click at [1002, 141] on icon at bounding box center [1001, 137] width 16 height 16
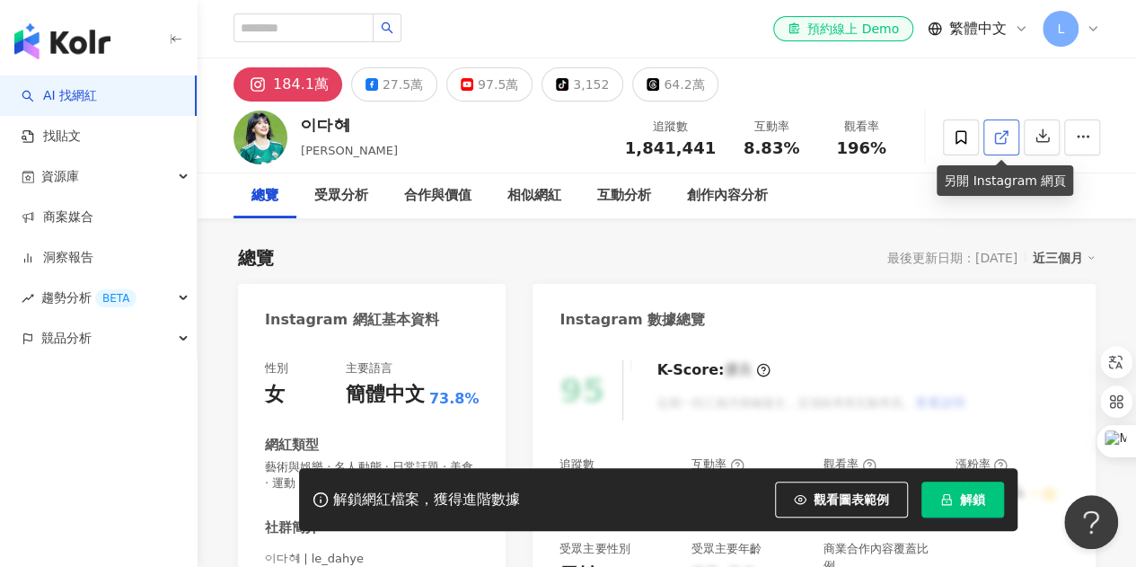
click at [1001, 146] on span at bounding box center [1001, 137] width 16 height 19
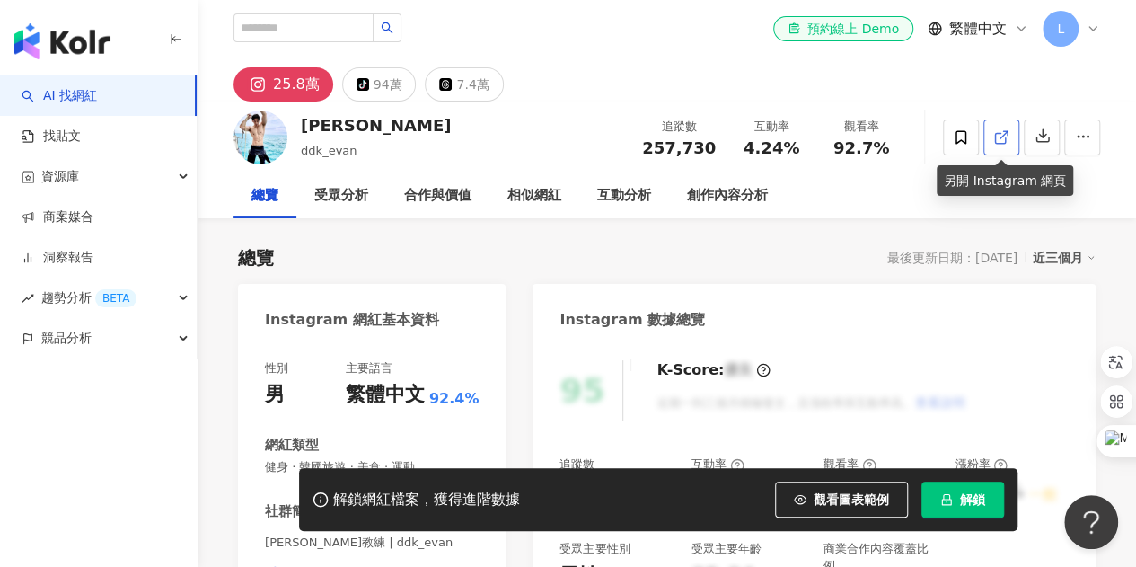
click at [999, 137] on icon at bounding box center [1001, 137] width 16 height 16
